Goal: Information Seeking & Learning: Learn about a topic

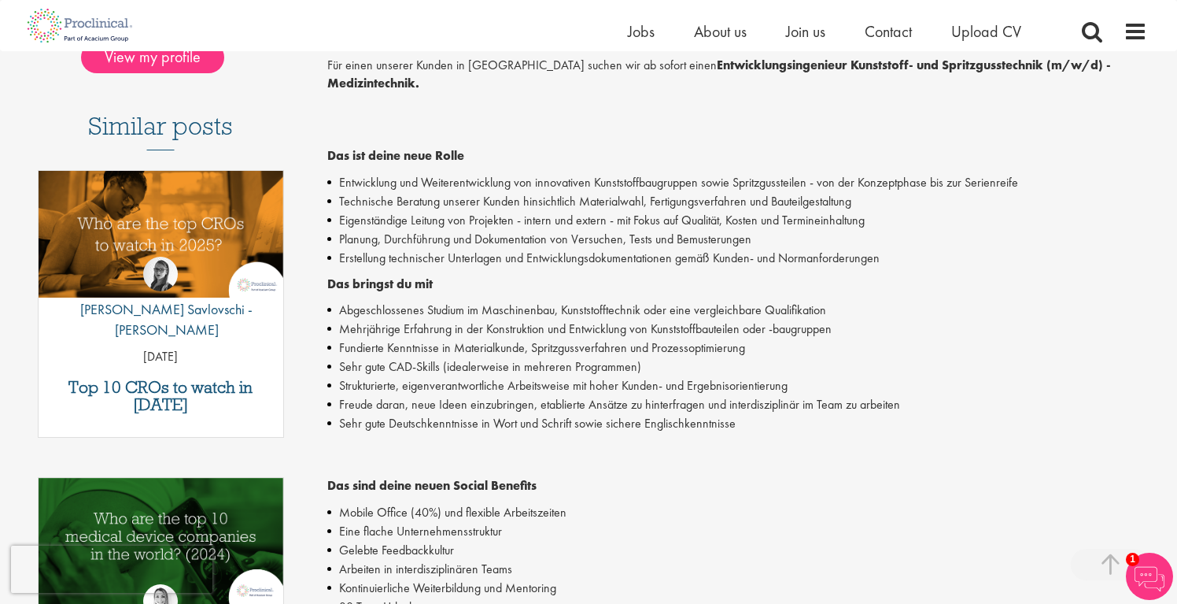
scroll to position [405, 0]
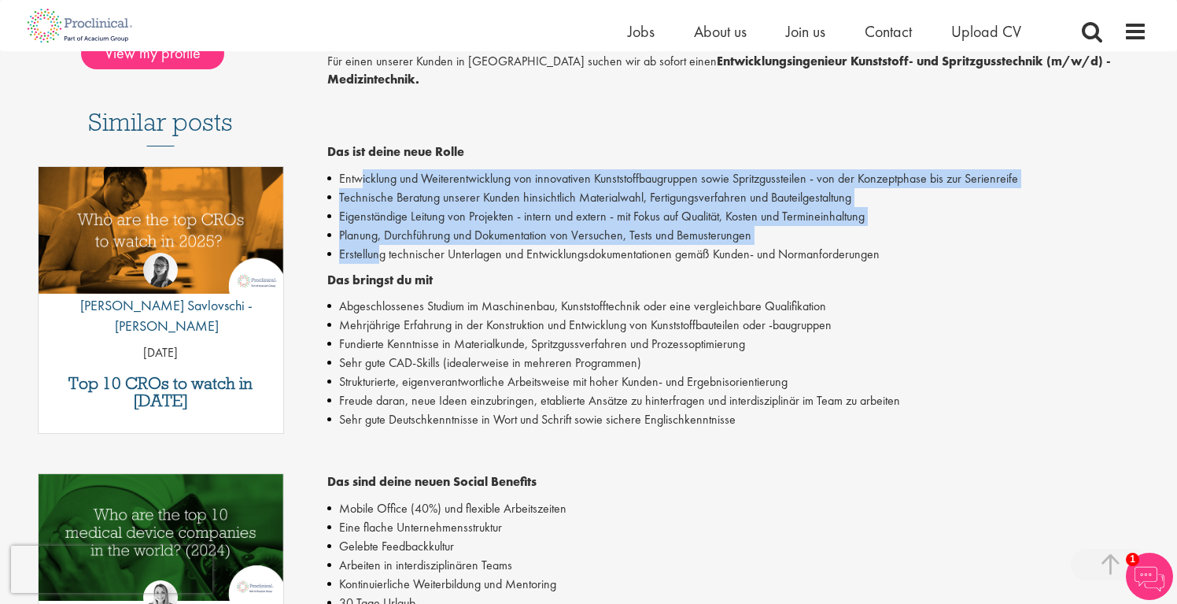
drag, startPoint x: 360, startPoint y: 161, endPoint x: 379, endPoint y: 238, distance: 80.2
click at [379, 238] on ul "Entwicklung und Weiterentwicklung von innovativen Kunststoffbaugruppen sowie Sp…" at bounding box center [737, 216] width 821 height 94
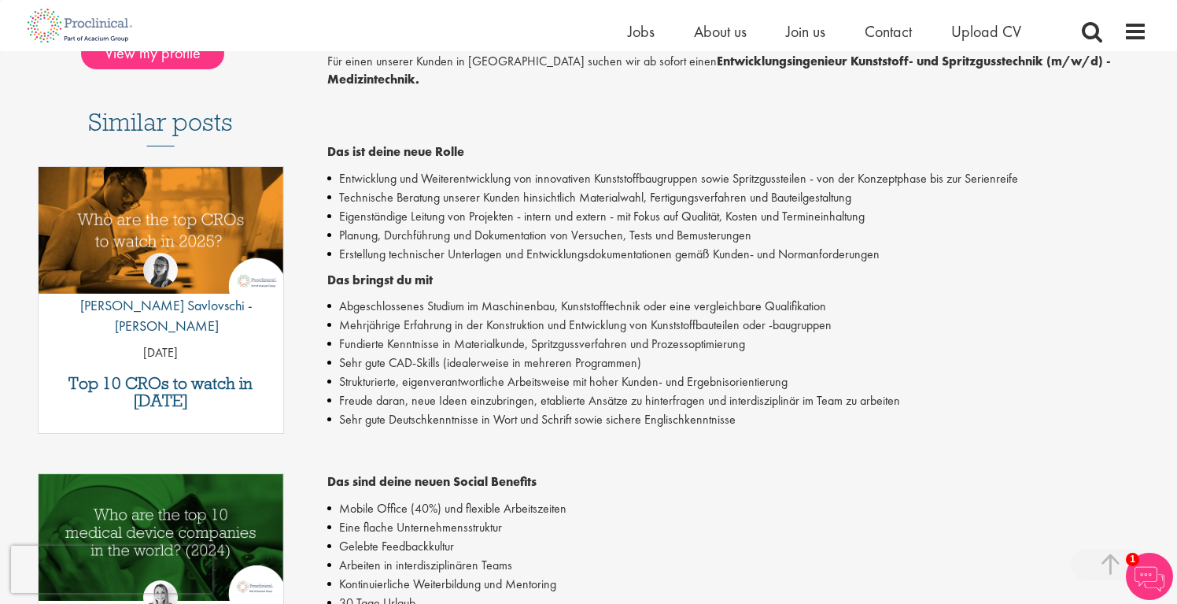
click at [411, 245] on li "Erstellung technischer Unterlagen und Entwicklungsdokumentationen gemäß Kunden-…" at bounding box center [737, 254] width 821 height 19
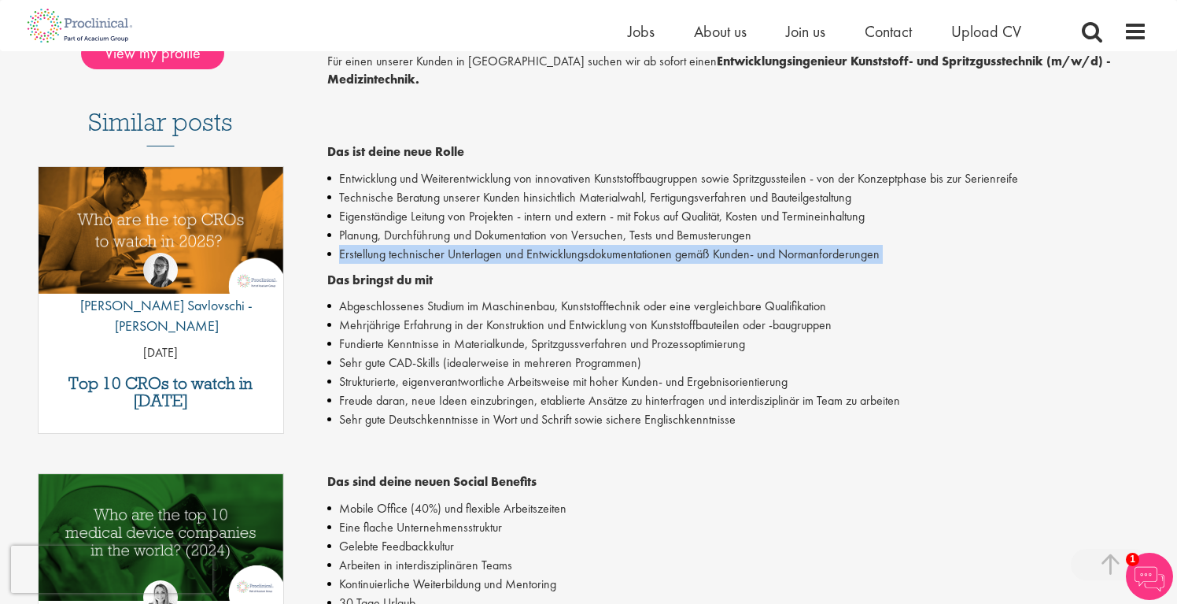
click at [411, 245] on li "Erstellung technischer Unterlagen und Entwicklungsdokumentationen gemäß Kunden-…" at bounding box center [737, 254] width 821 height 19
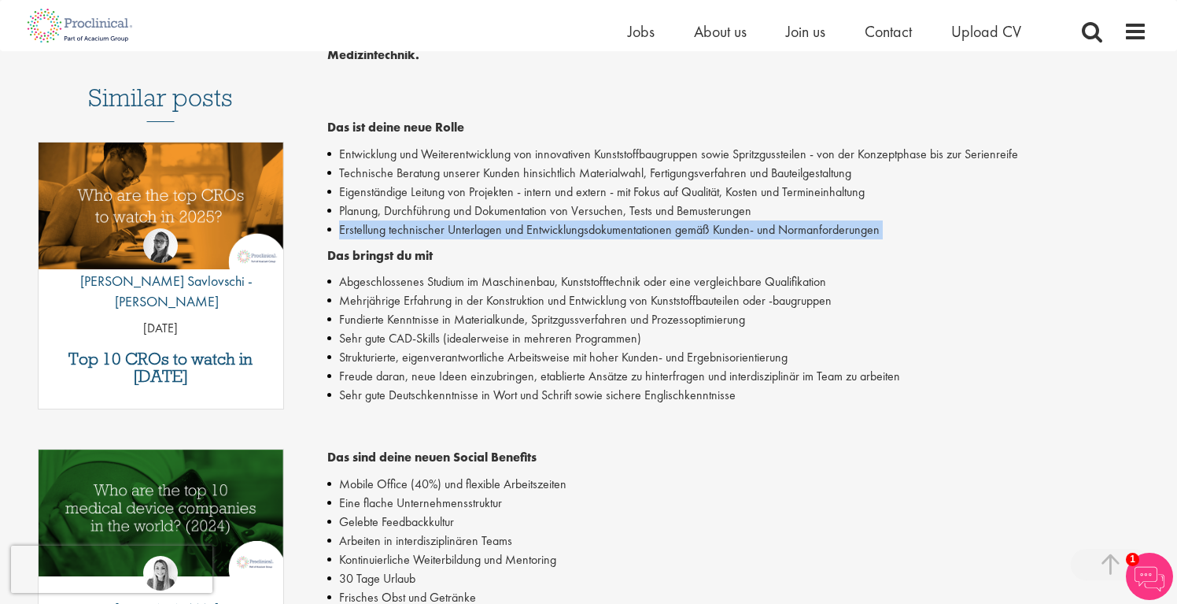
scroll to position [442, 0]
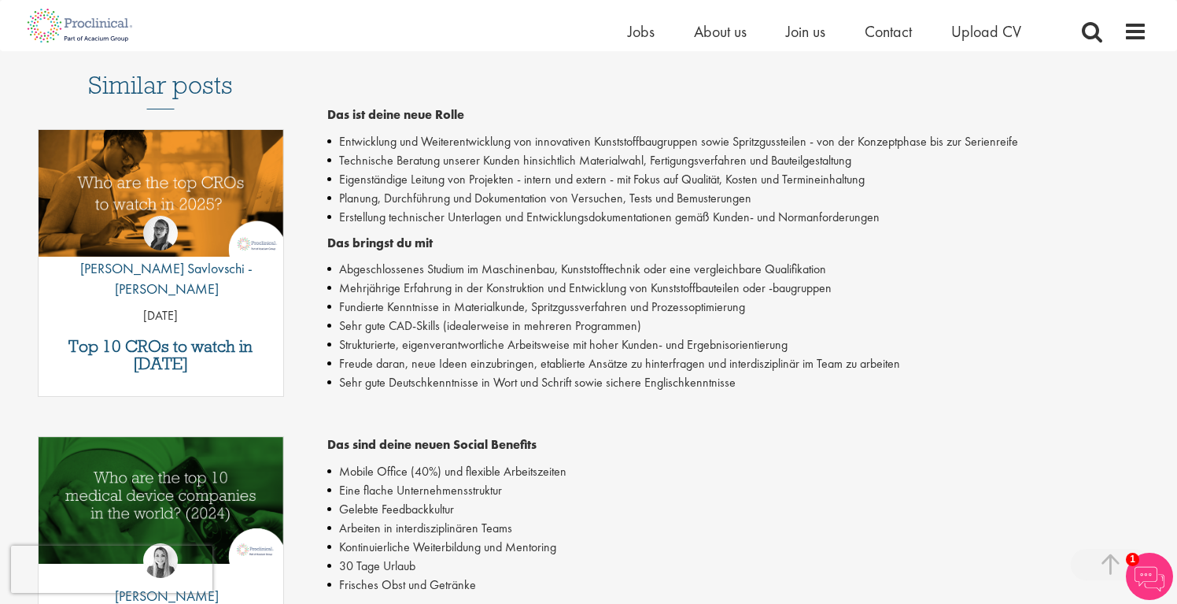
click at [405, 279] on li "Mehrjährige Erfahrung in der Konstruktion und Entwicklung von Kunststoffbauteil…" at bounding box center [737, 288] width 821 height 19
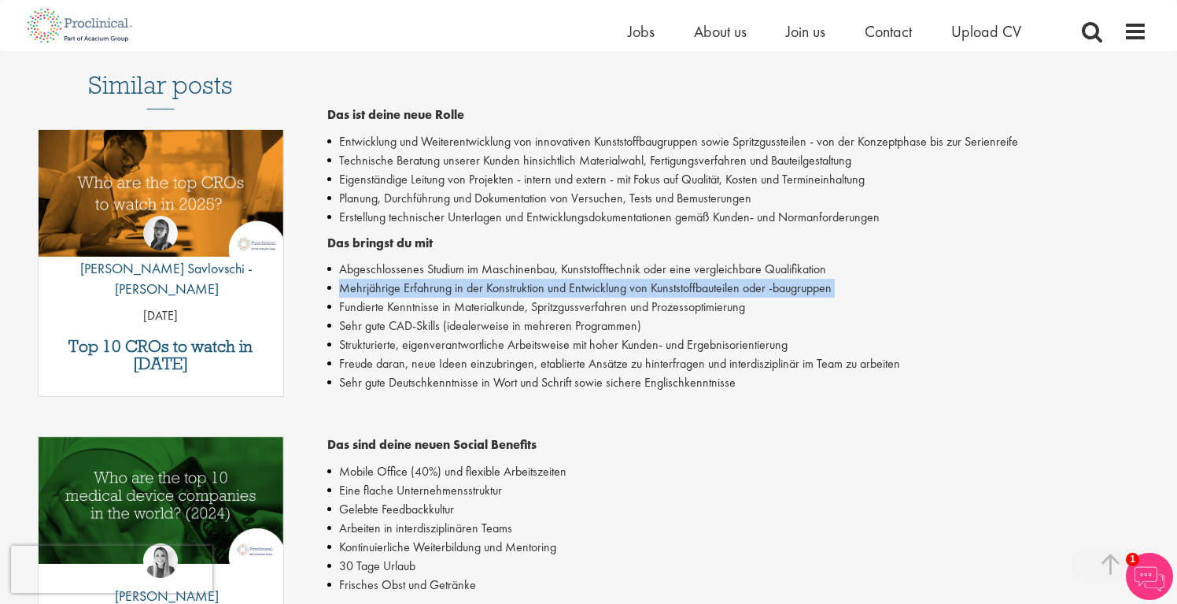
click at [405, 279] on li "Mehrjährige Erfahrung in der Konstruktion und Entwicklung von Kunststoffbauteil…" at bounding box center [737, 288] width 821 height 19
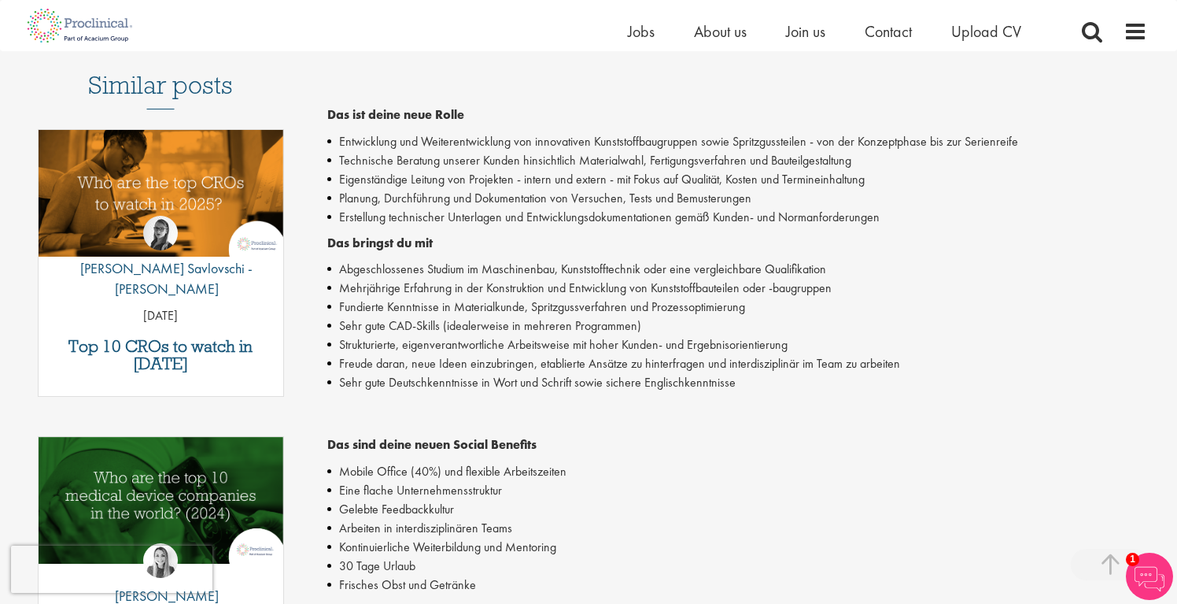
click at [404, 297] on li "Fundierte Kenntnisse in Materialkunde, Spritzgussverfahren und Prozessoptimieru…" at bounding box center [737, 306] width 821 height 19
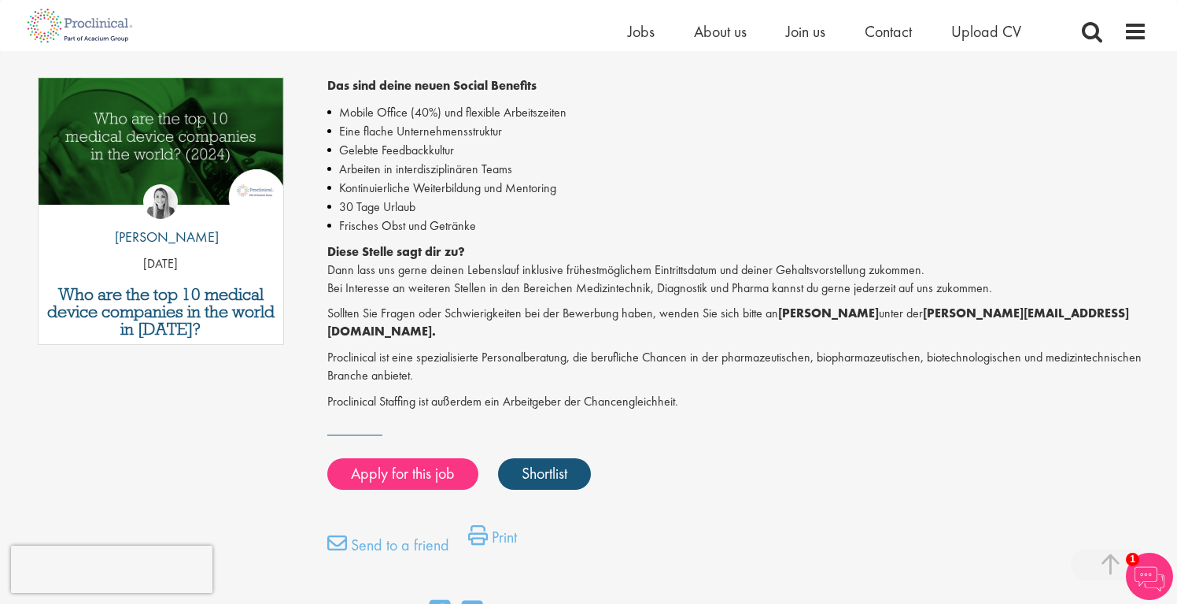
scroll to position [802, 0]
